Goal: Transaction & Acquisition: Purchase product/service

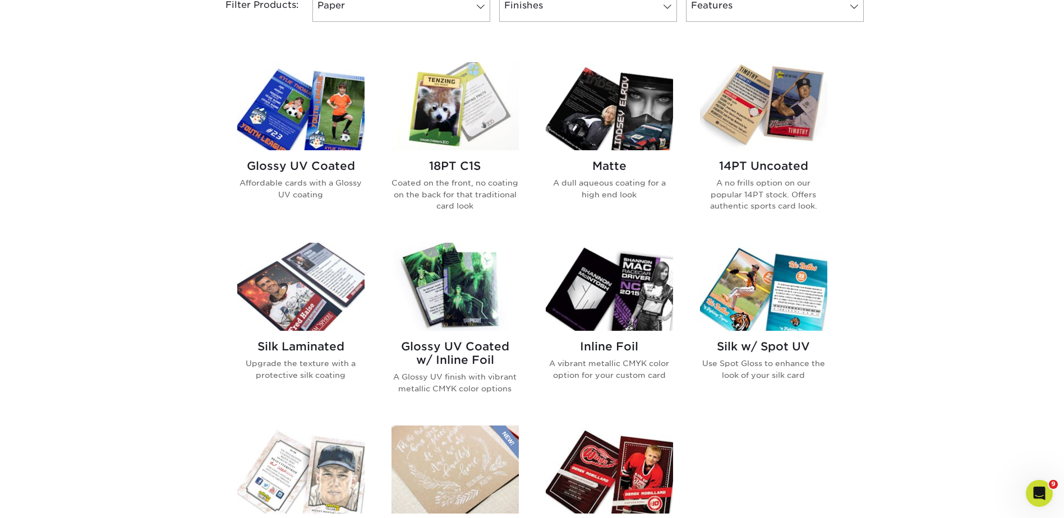
click at [443, 98] on img at bounding box center [455, 106] width 127 height 88
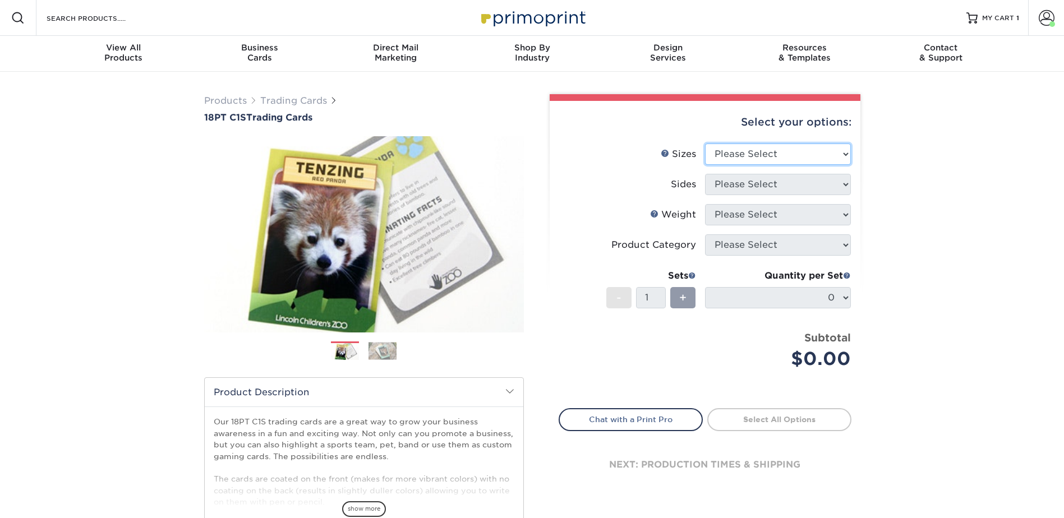
click at [742, 152] on select "Please Select 2.5" x 3.5"" at bounding box center [778, 154] width 146 height 21
select select "2.50x3.50"
click at [705, 144] on select "Please Select 2.5" x 3.5"" at bounding box center [778, 154] width 146 height 21
drag, startPoint x: 733, startPoint y: 181, endPoint x: 733, endPoint y: 196, distance: 14.6
click at [733, 181] on select "Please Select Print Both Sides Print Front Only" at bounding box center [778, 184] width 146 height 21
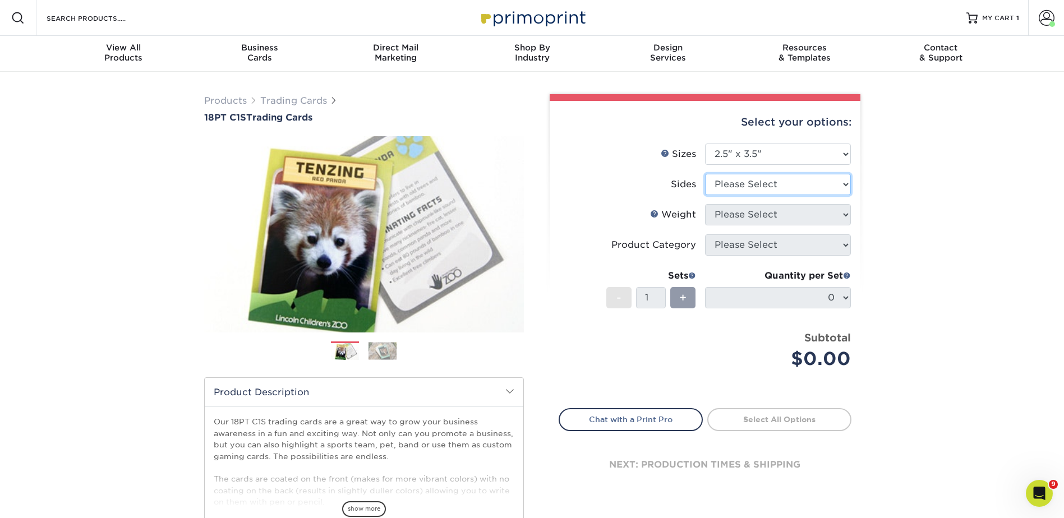
select select "13abbda7-1d64-4f25-8bb2-c179b224825d"
click at [705, 174] on select "Please Select Print Both Sides Print Front Only" at bounding box center [778, 184] width 146 height 21
drag, startPoint x: 729, startPoint y: 211, endPoint x: 730, endPoint y: 227, distance: 15.8
click at [729, 211] on select "Please Select 18PT C1S" at bounding box center [778, 214] width 146 height 21
select select "18PTC1S"
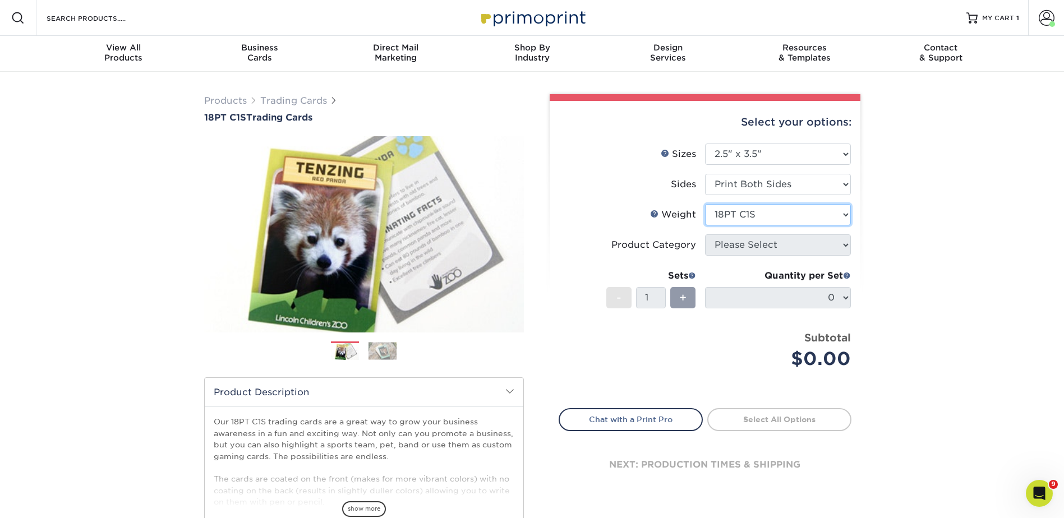
click at [705, 204] on select "Please Select 18PT C1S" at bounding box center [778, 214] width 146 height 21
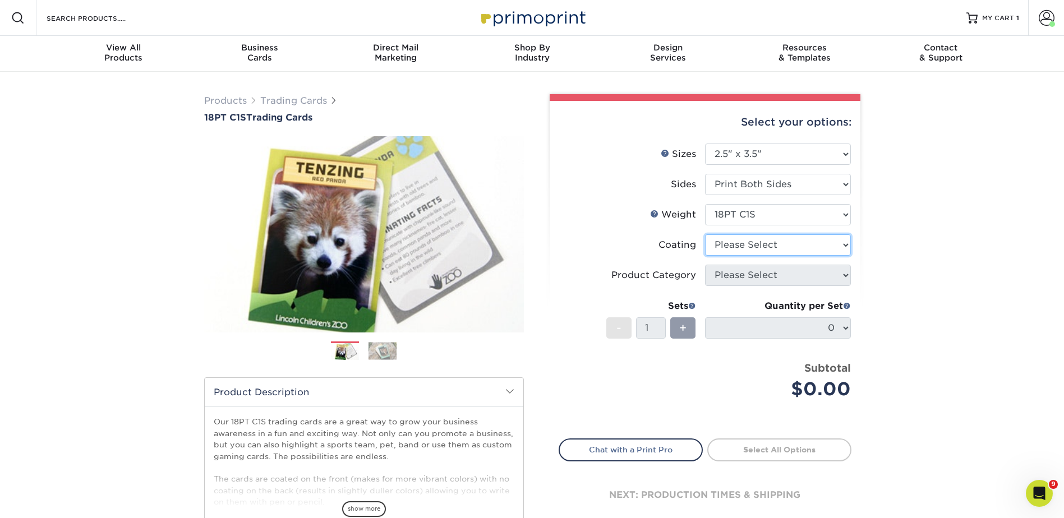
drag, startPoint x: 731, startPoint y: 243, endPoint x: 732, endPoint y: 254, distance: 10.7
click at [731, 243] on select at bounding box center [778, 245] width 146 height 21
select select "3e7618de-abca-4bda-9f97-8b9129e913d8"
click at [705, 235] on select at bounding box center [778, 245] width 146 height 21
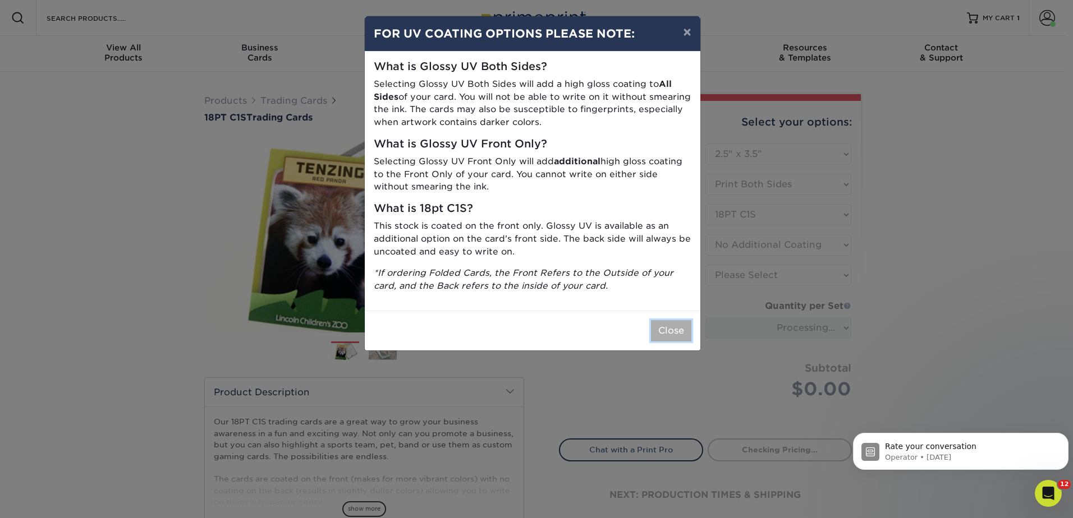
click at [668, 332] on button "Close" at bounding box center [671, 330] width 40 height 21
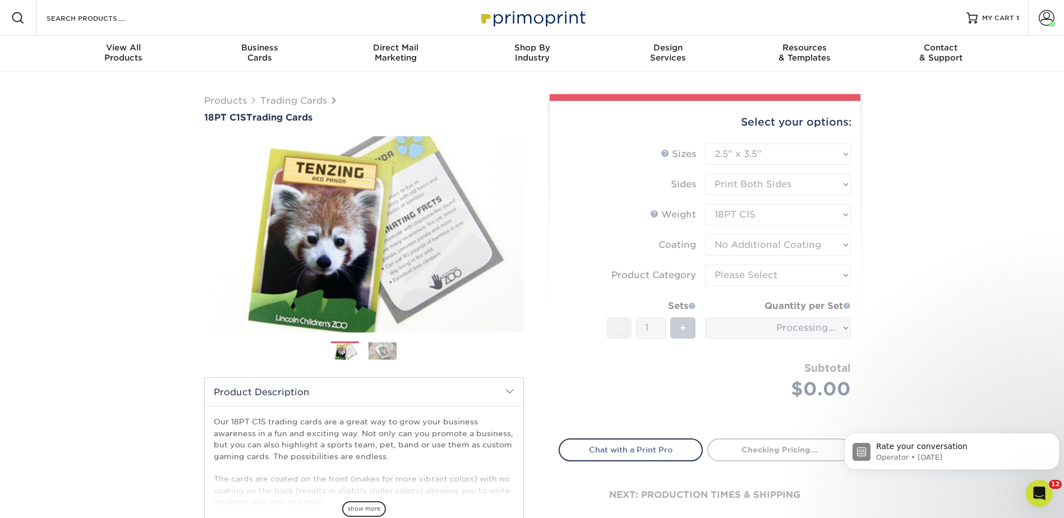
click at [723, 271] on form "Sizes Help Sizes Please Select 2.5" x 3.5" Sides Please Select 18PT C1S" at bounding box center [705, 285] width 293 height 282
click at [738, 272] on form "Sizes Help Sizes Please Select 2.5" x 3.5" Sides Please Select 18PT C1S" at bounding box center [705, 285] width 293 height 282
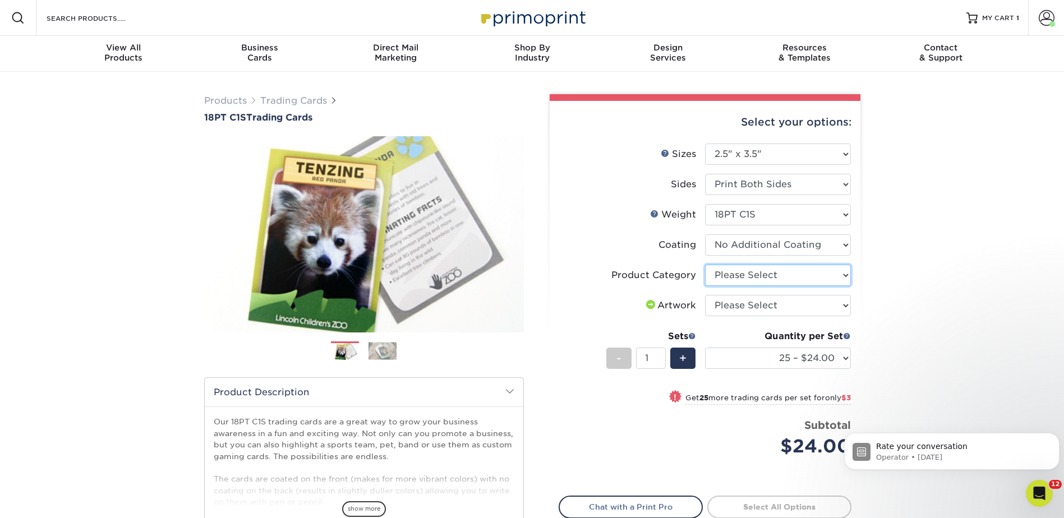
drag, startPoint x: 736, startPoint y: 274, endPoint x: 736, endPoint y: 288, distance: 13.5
click at [736, 274] on select "Please Select Trading Cards" at bounding box center [778, 275] width 146 height 21
select select "c2f9bce9-36c2-409d-b101-c29d9d031e18"
click at [705, 265] on select "Please Select Trading Cards" at bounding box center [778, 275] width 146 height 21
drag, startPoint x: 738, startPoint y: 301, endPoint x: 738, endPoint y: 318, distance: 16.8
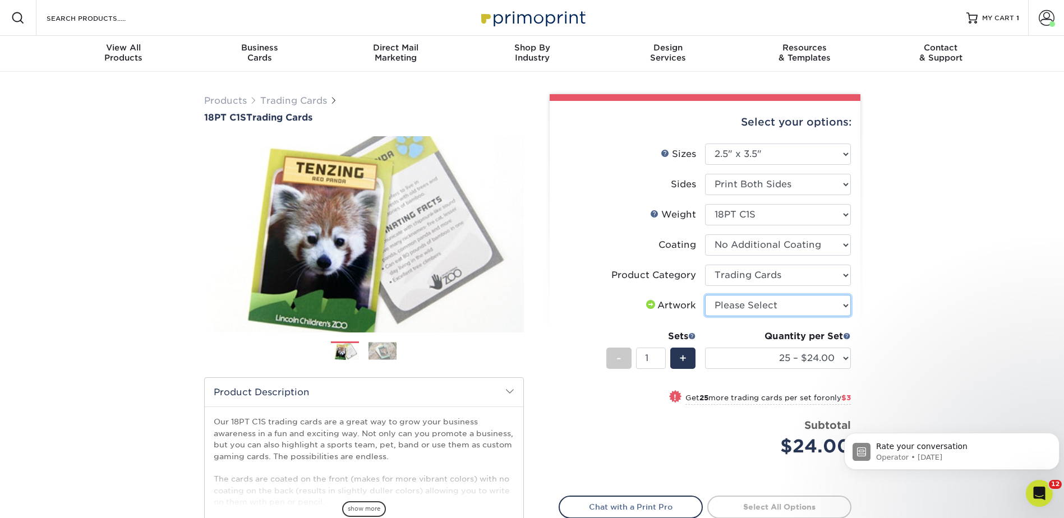
click at [738, 301] on select "Please Select I will upload files I need a design - $100" at bounding box center [778, 305] width 146 height 21
select select "upload"
click at [705, 295] on select "Please Select I will upload files I need a design - $100" at bounding box center [778, 305] width 146 height 21
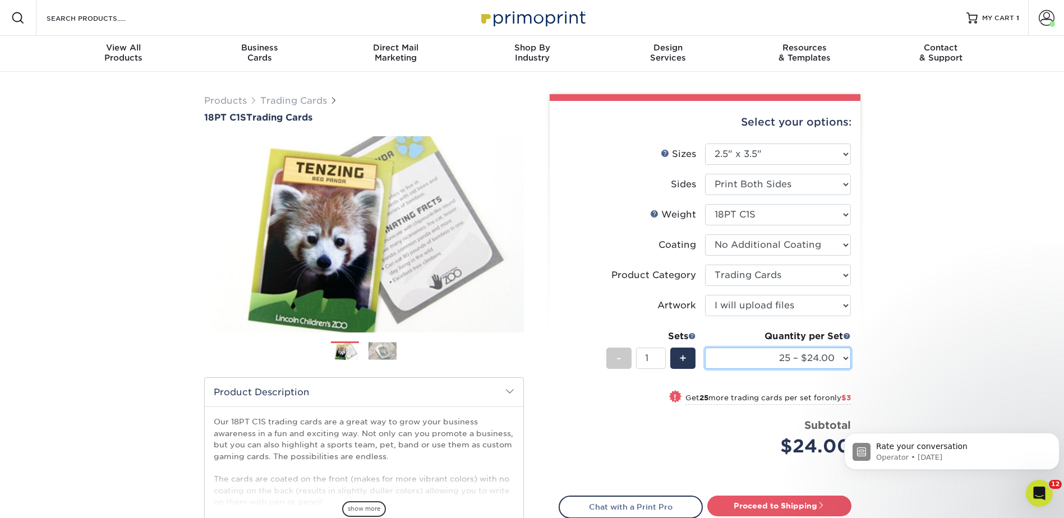
click at [770, 359] on select "25 – $24.00 50 – $27.00 75 – $35.00 100 – $39.00 250 – $45.00 500 – $55.00 1000…" at bounding box center [778, 358] width 146 height 21
click at [705, 348] on select "25 – $24.00 50 – $27.00 75 – $35.00 100 – $39.00 250 – $45.00 500 – $55.00 1000…" at bounding box center [778, 358] width 146 height 21
drag, startPoint x: 761, startPoint y: 357, endPoint x: 768, endPoint y: 350, distance: 10.3
click at [761, 357] on select "25 – $24.00 50 – $27.00 75 – $35.00 100 – $39.00 250 – $45.00 500 – $55.00 1000…" at bounding box center [778, 358] width 146 height 21
select select "1000 – $71.00"
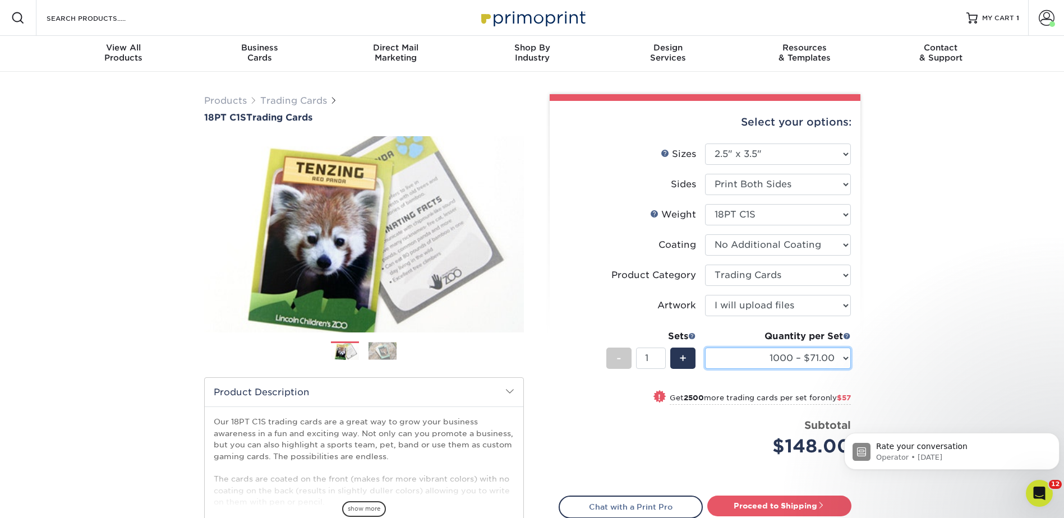
click at [705, 348] on select "25 – $24.00 50 – $27.00 75 – $35.00 100 – $39.00 250 – $45.00 500 – $55.00 1000…" at bounding box center [778, 358] width 146 height 21
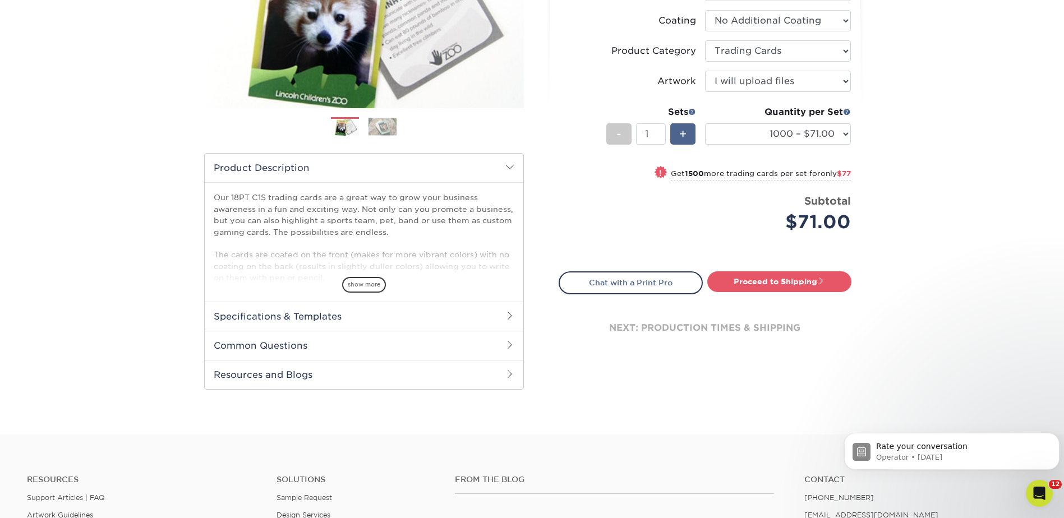
click at [676, 130] on div "+" at bounding box center [683, 133] width 25 height 21
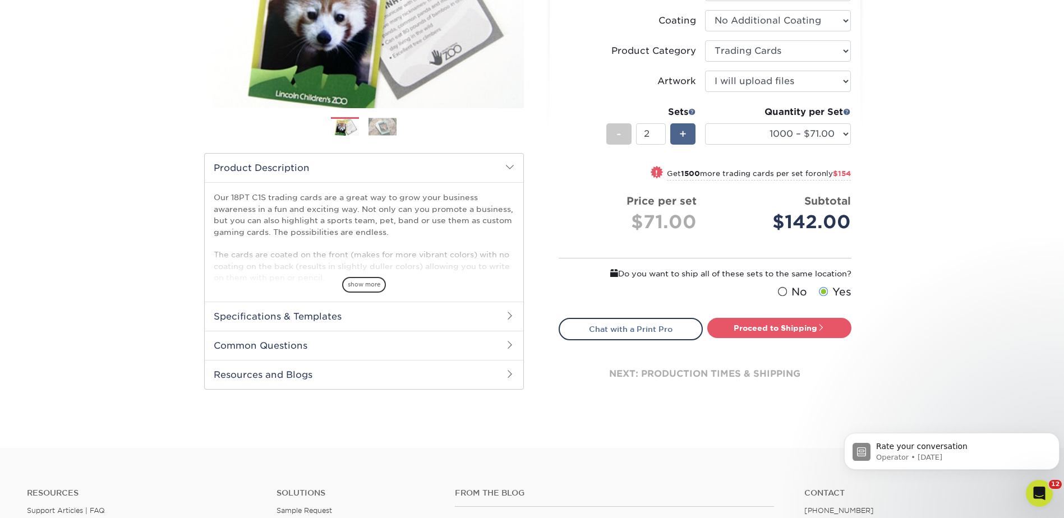
click at [678, 130] on div "+" at bounding box center [683, 133] width 25 height 21
type input "6"
